Goal: Book appointment/travel/reservation

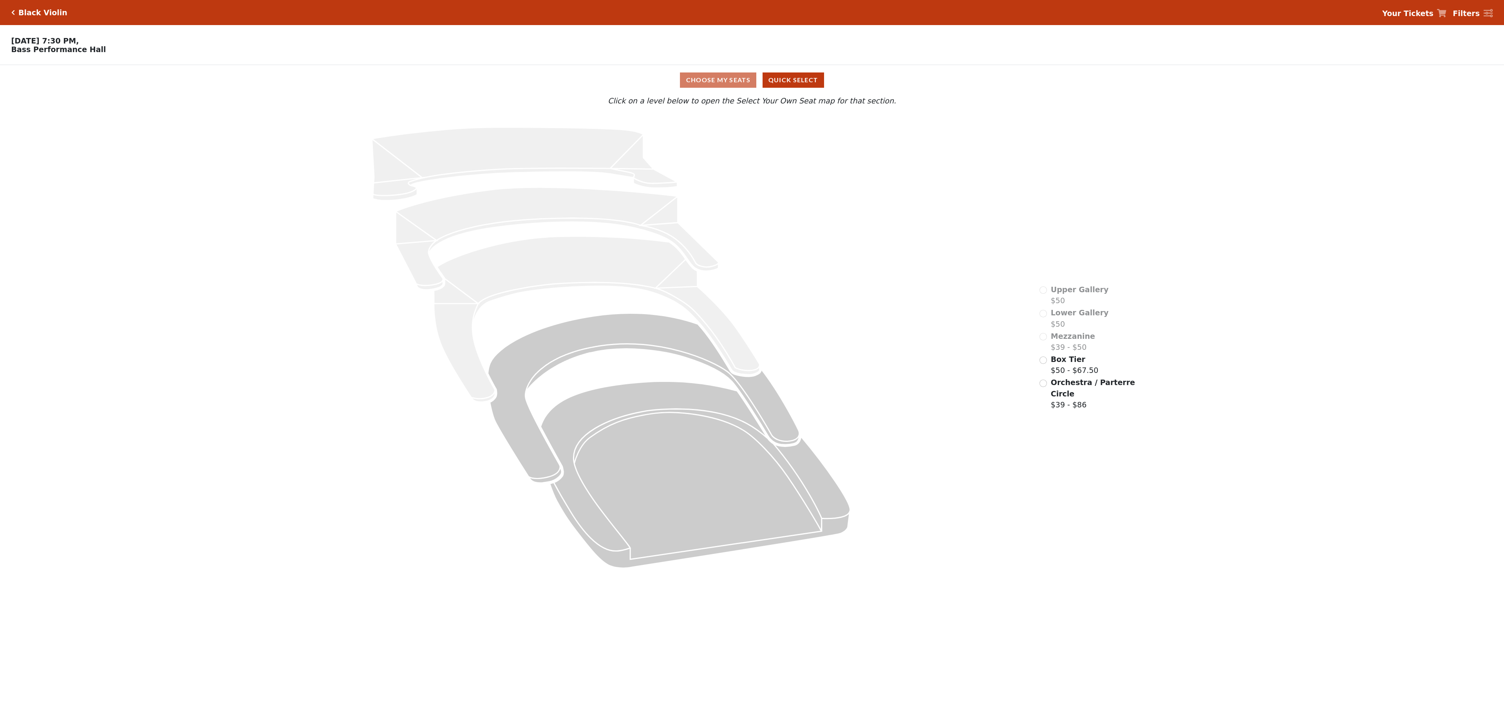
click at [1056, 385] on span "Orchestra / Parterre Circle" at bounding box center [1093, 388] width 84 height 20
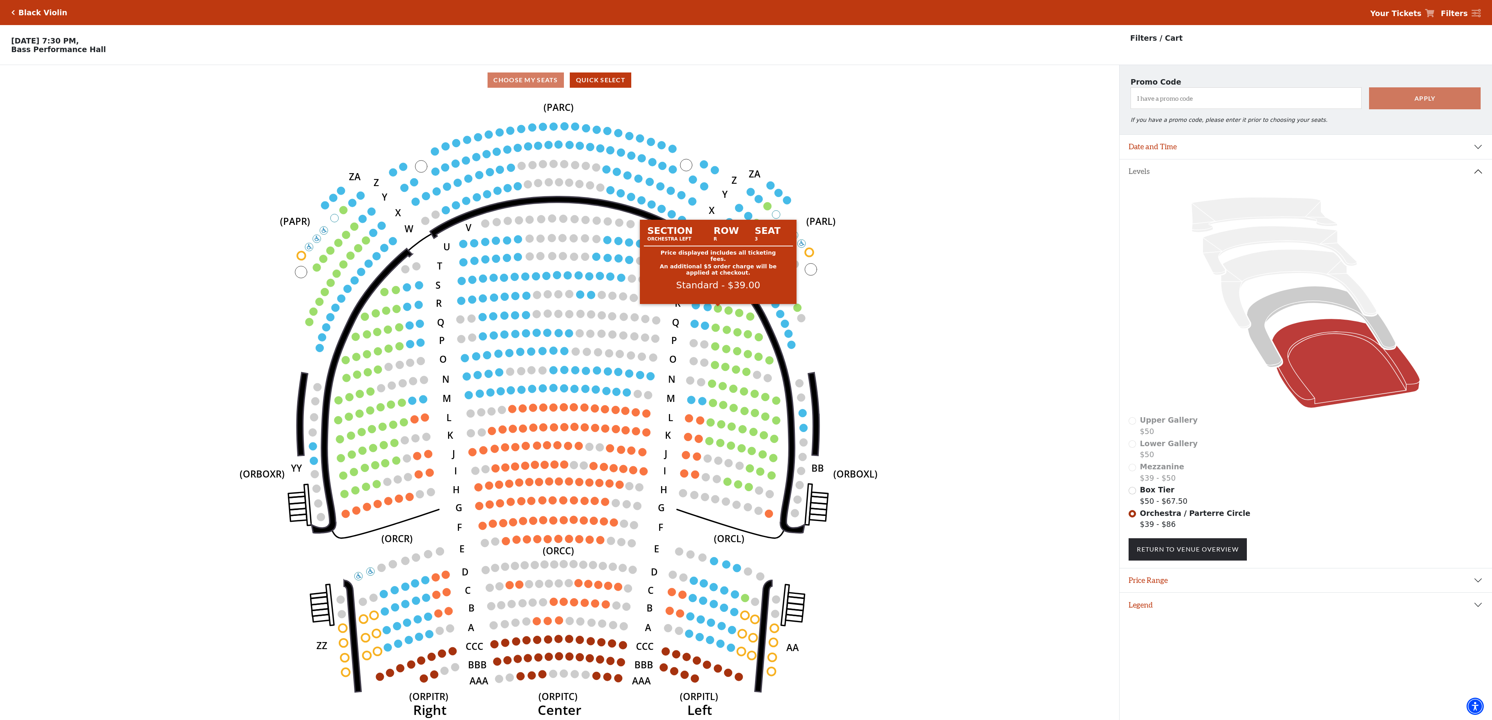
click at [719, 311] on circle at bounding box center [718, 308] width 8 height 8
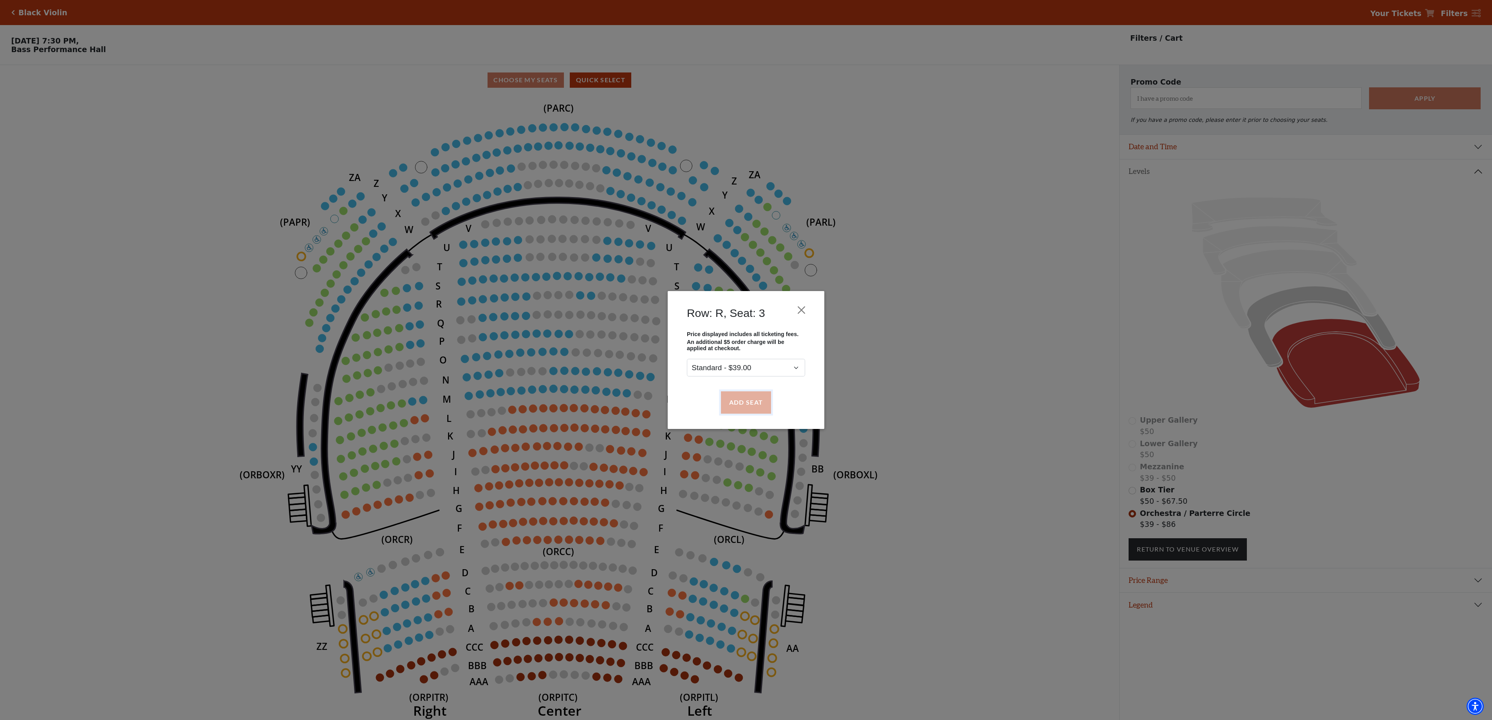
click at [759, 399] on button "Add Seat" at bounding box center [746, 402] width 50 height 22
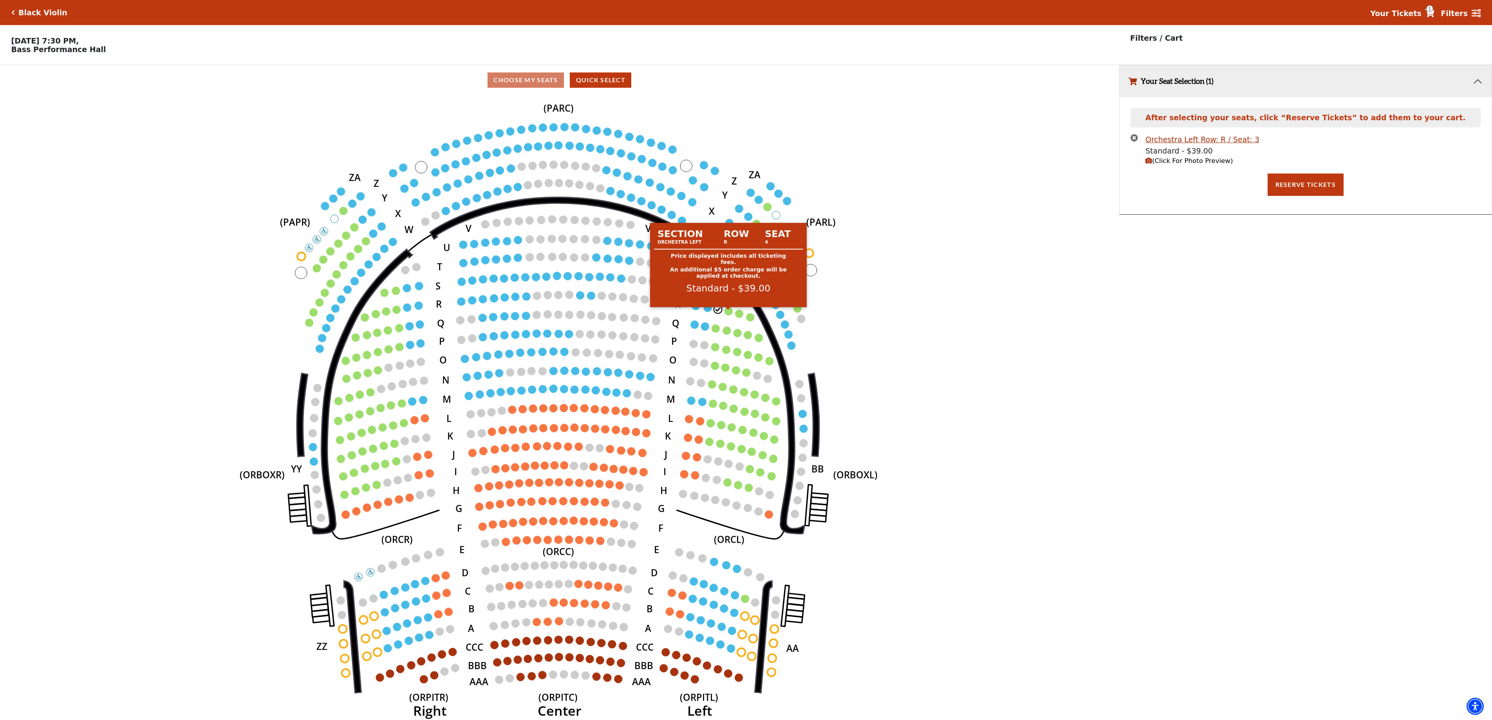
click at [726, 314] on circle at bounding box center [728, 311] width 8 height 8
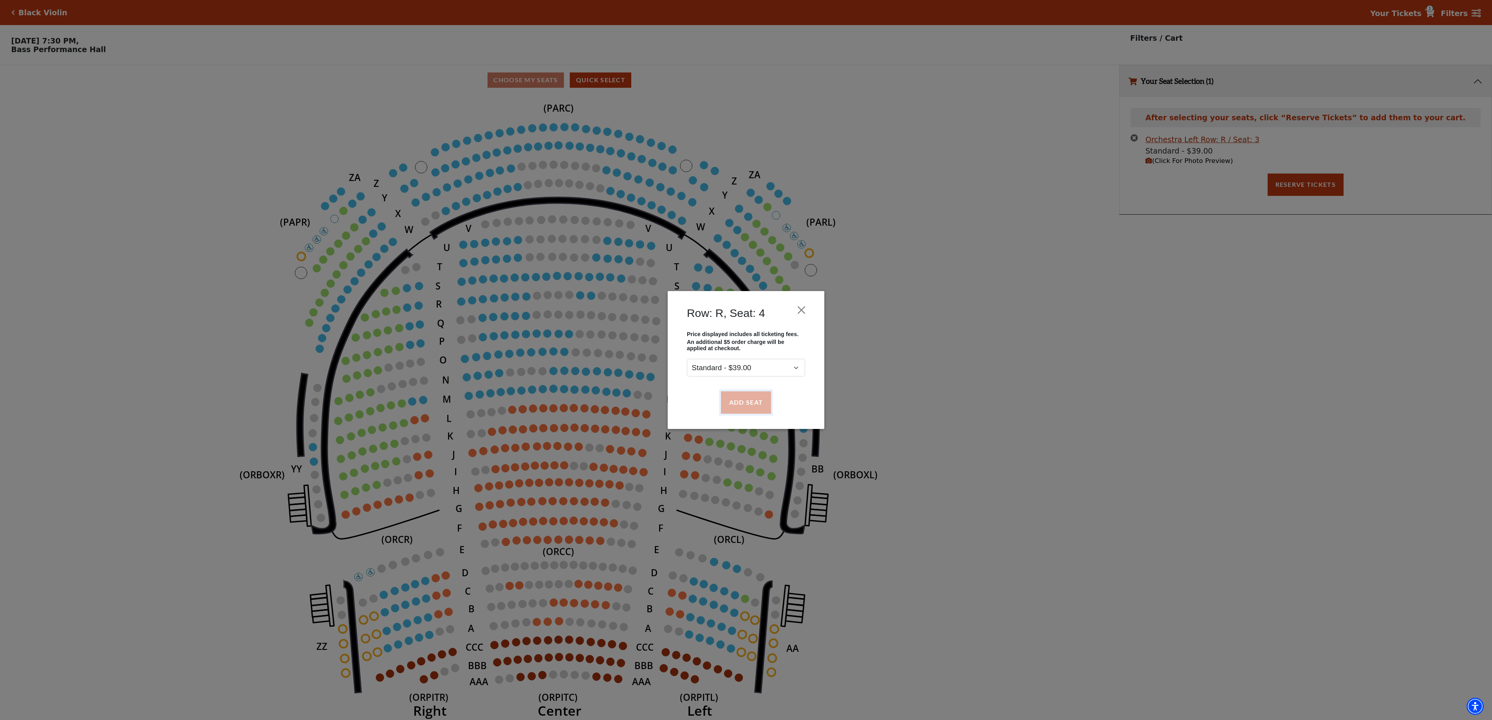
drag, startPoint x: 746, startPoint y: 398, endPoint x: 751, endPoint y: 403, distance: 7.2
click at [746, 399] on button "Add Seat" at bounding box center [746, 402] width 50 height 22
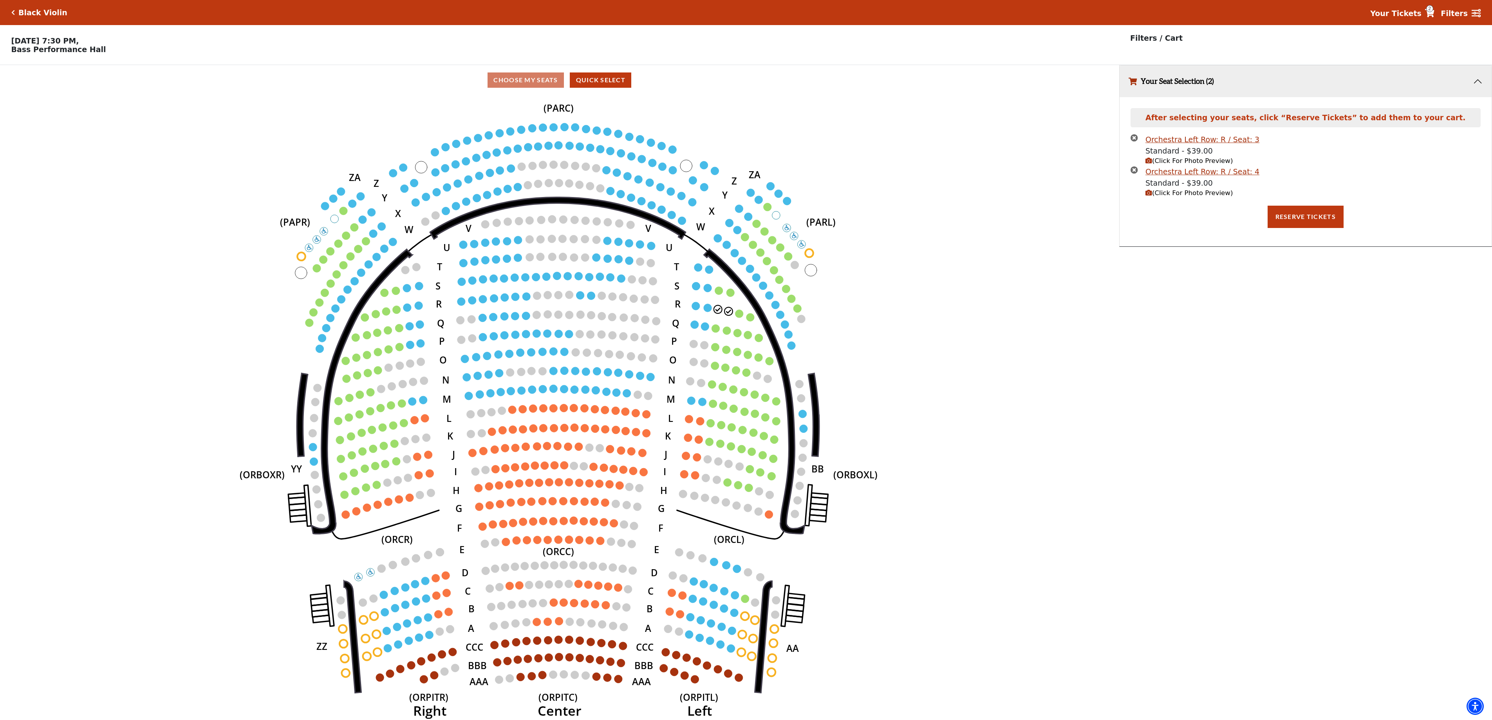
click at [739, 317] on circle at bounding box center [739, 313] width 8 height 8
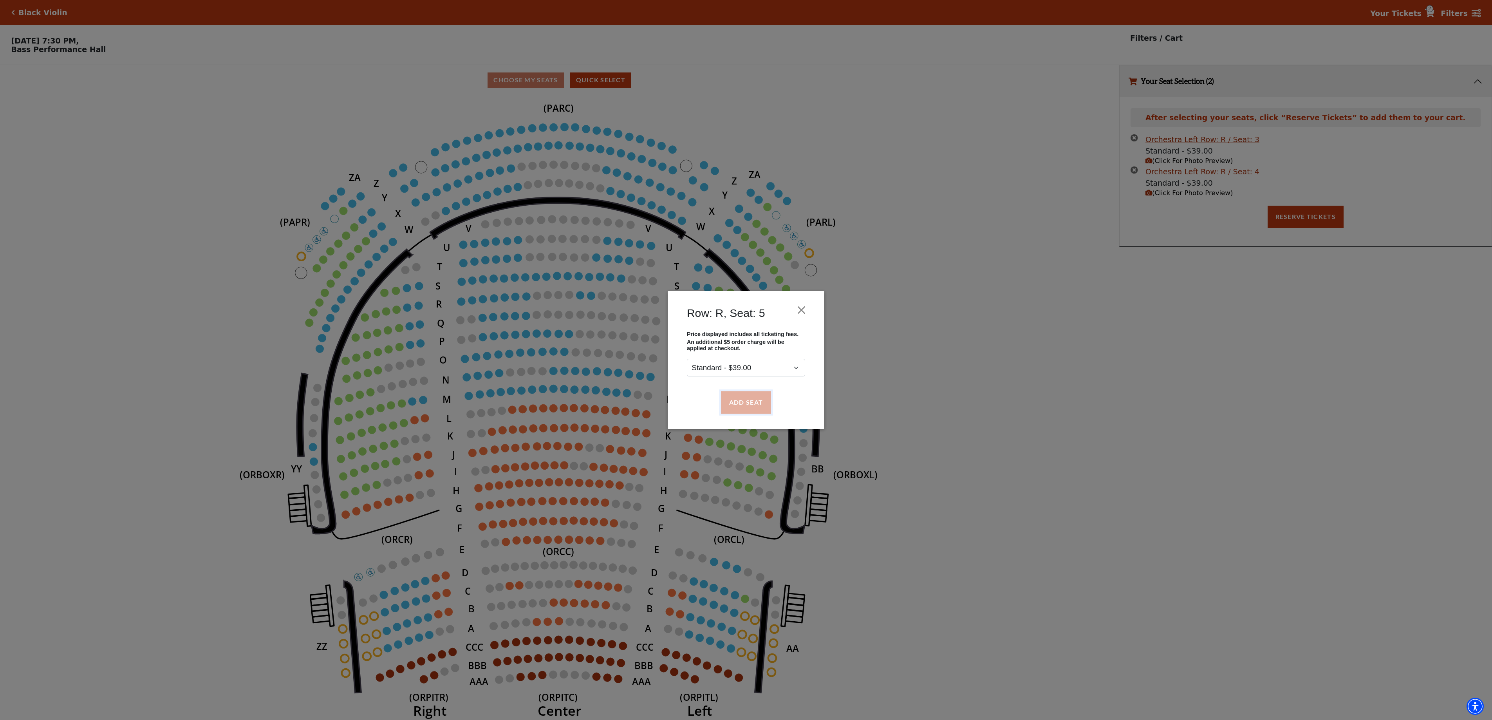
click at [756, 408] on button "Add Seat" at bounding box center [746, 402] width 50 height 22
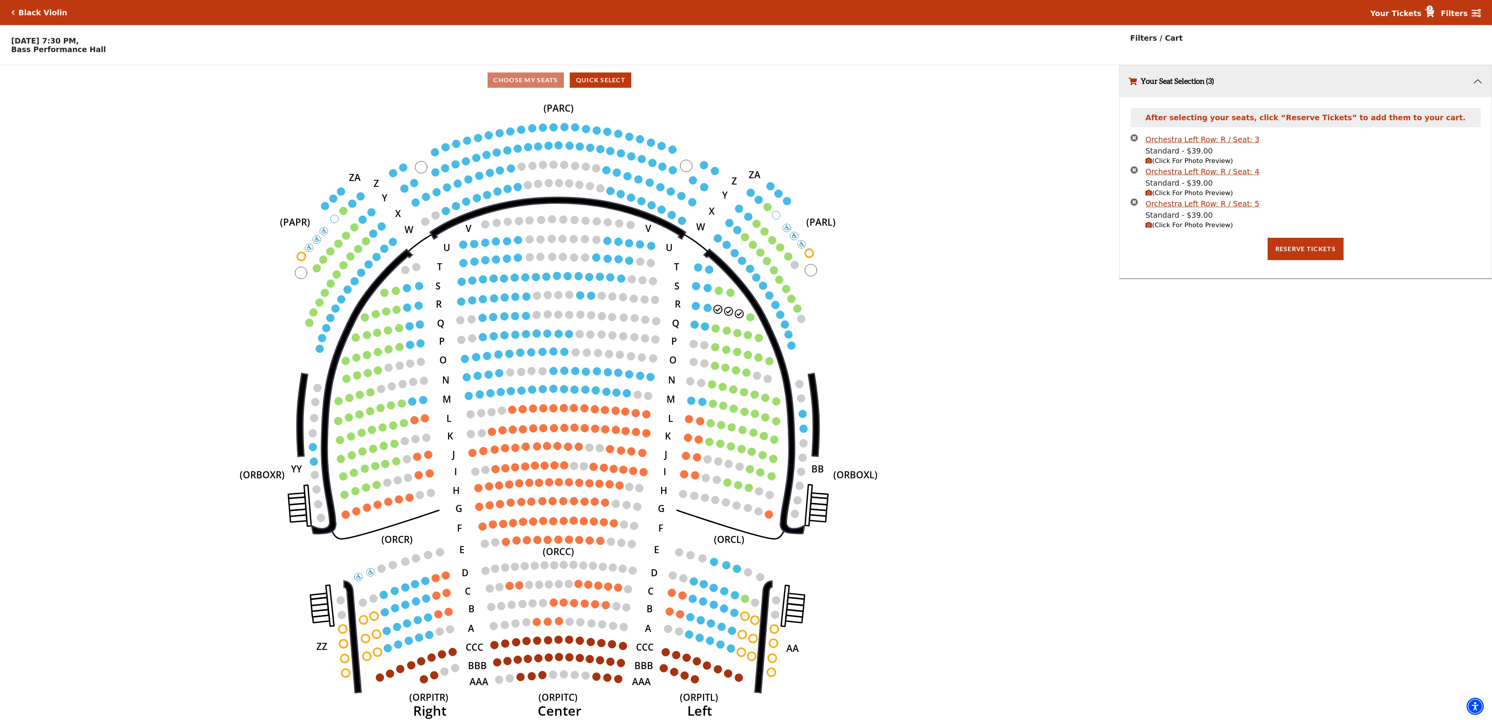
click at [753, 321] on use "Seat Selected" at bounding box center [750, 316] width 9 height 9
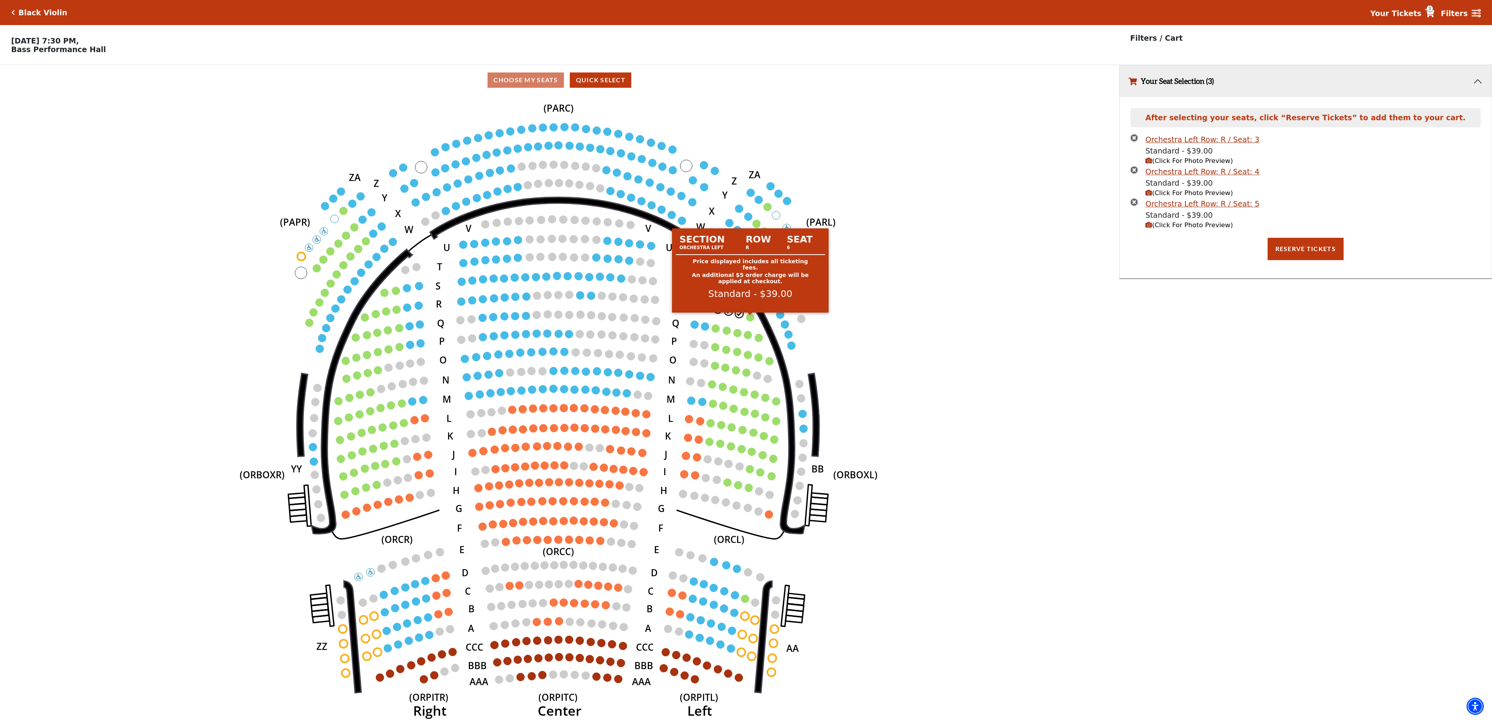
click at [750, 321] on circle at bounding box center [750, 317] width 8 height 8
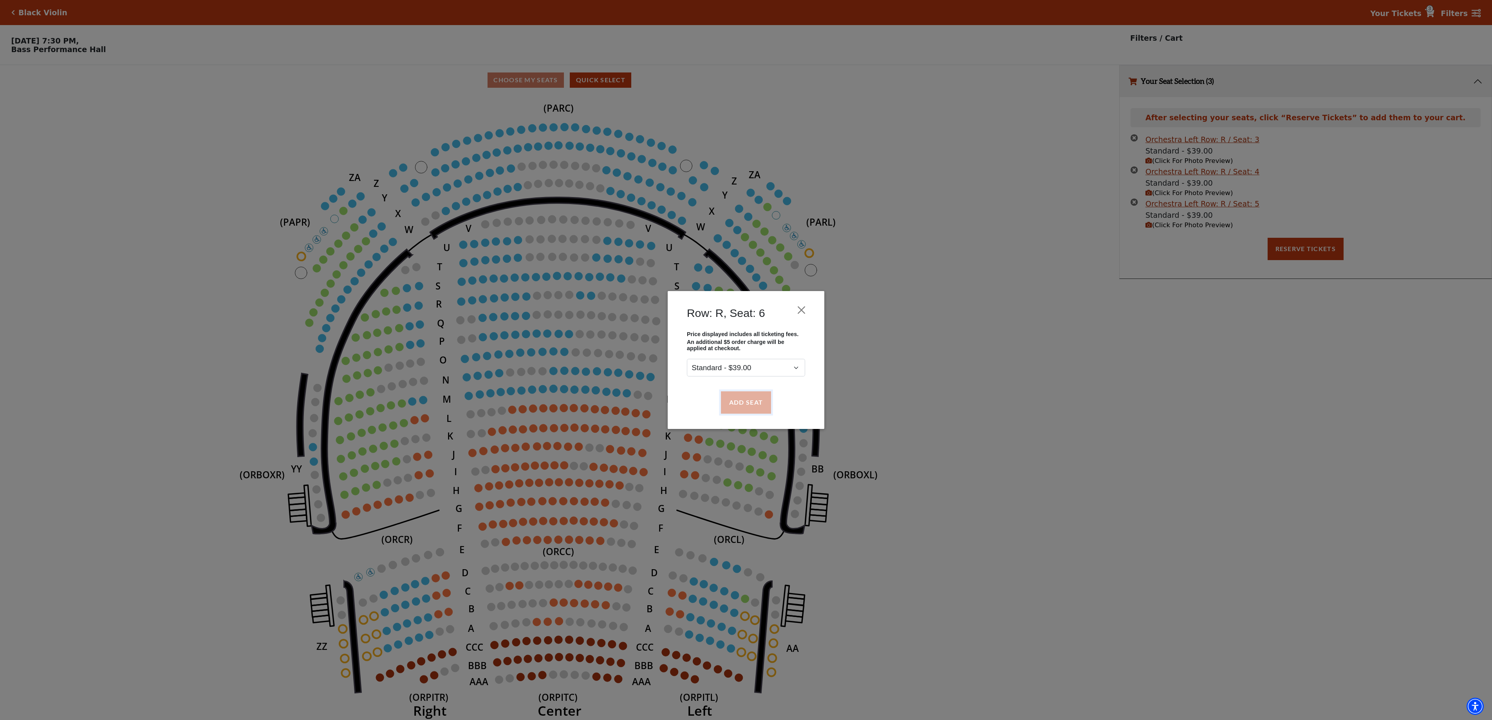
click at [754, 395] on button "Add Seat" at bounding box center [746, 402] width 50 height 22
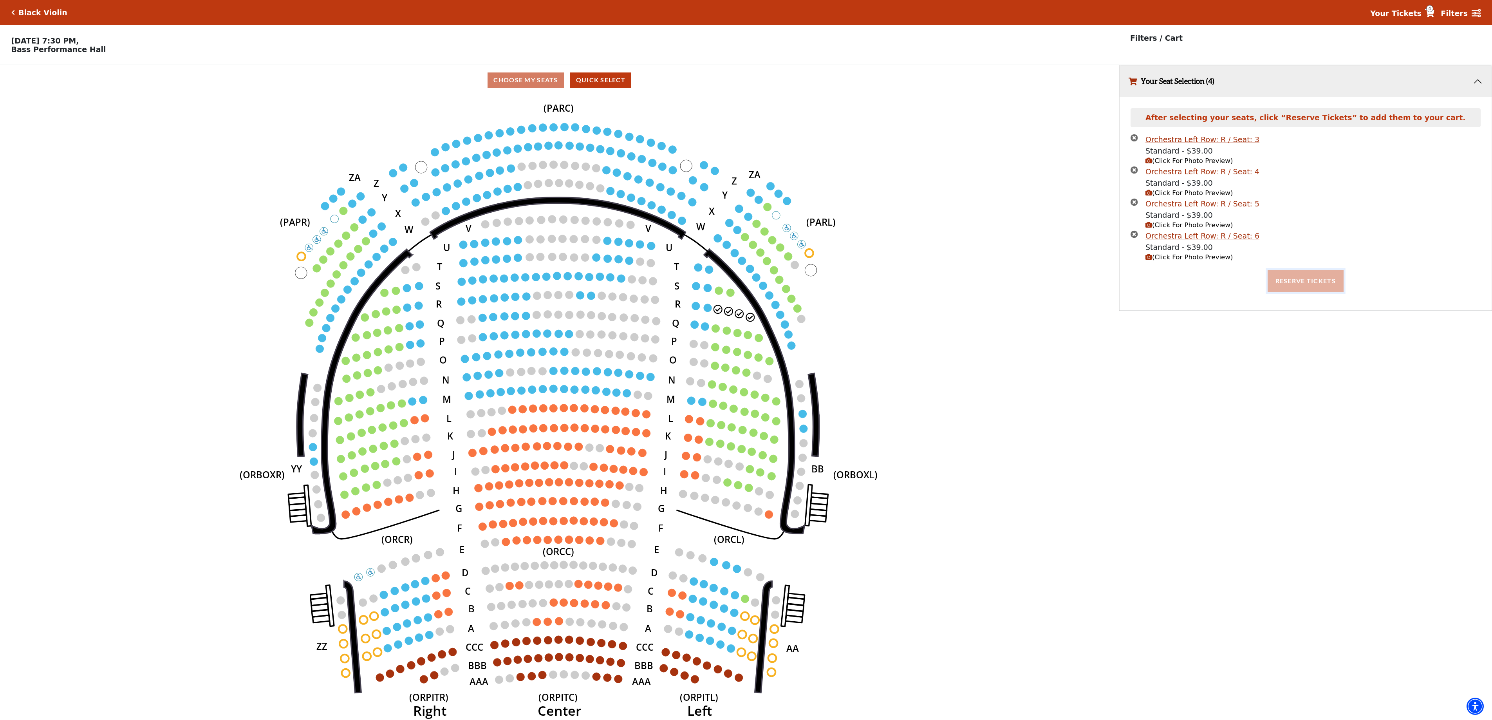
click at [1331, 276] on button "Reserve Tickets" at bounding box center [1306, 281] width 76 height 22
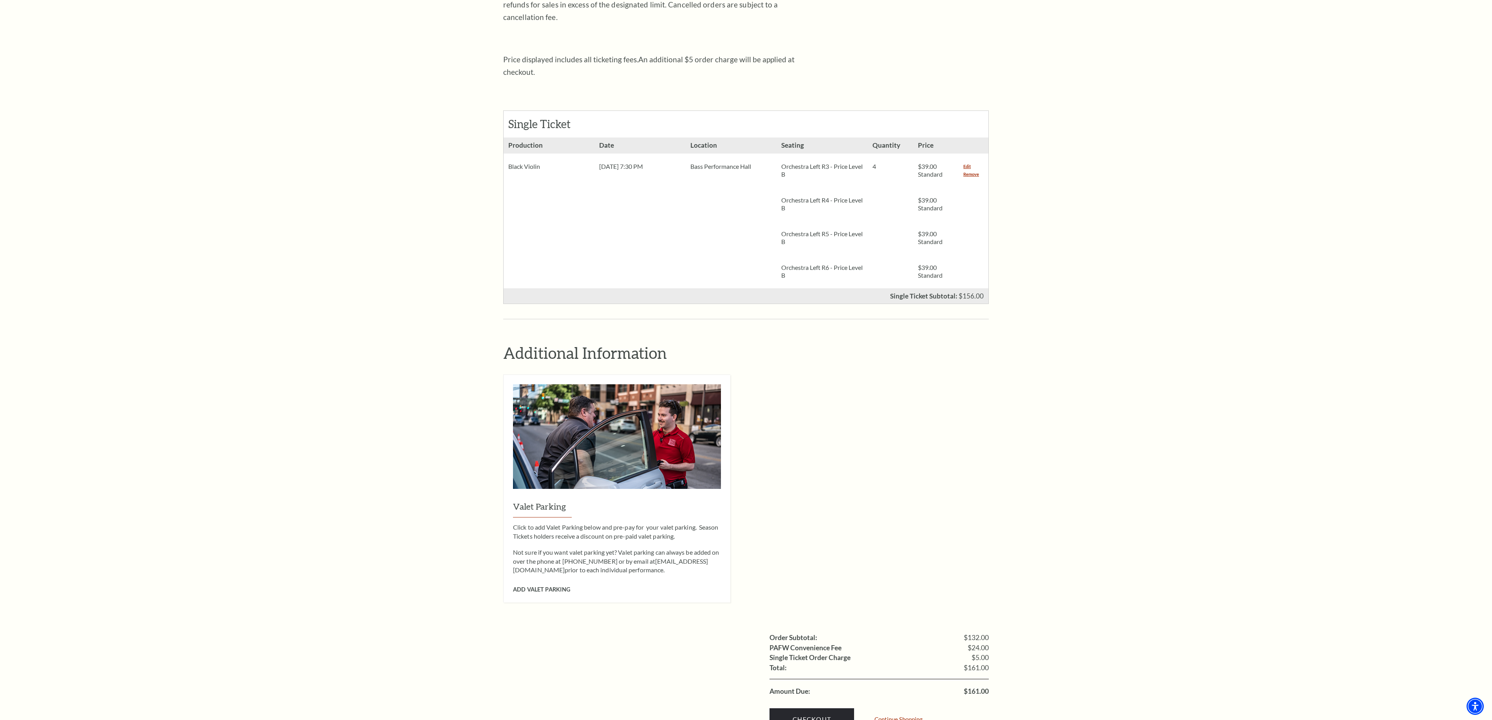
scroll to position [235, 0]
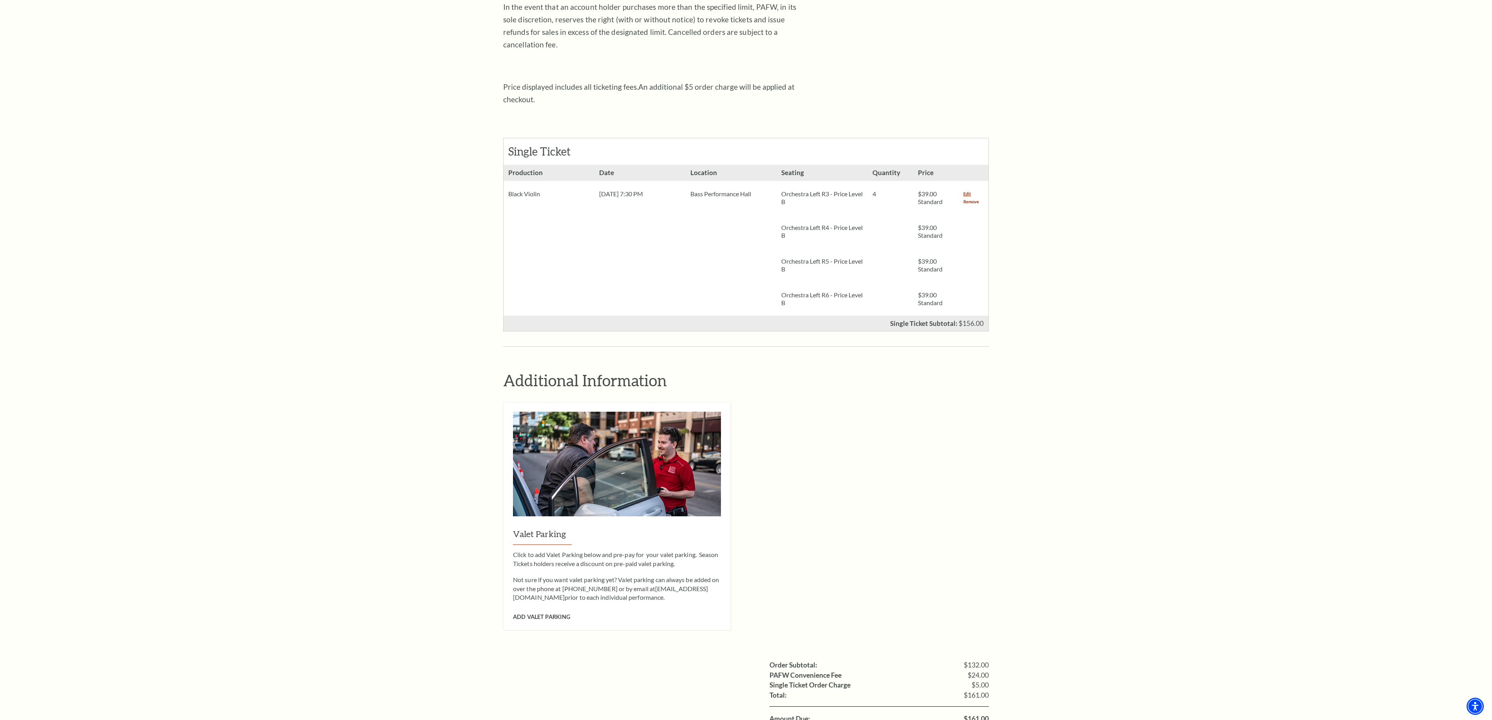
click at [966, 198] on link "Remove" at bounding box center [971, 202] width 16 height 8
